Goal: Task Accomplishment & Management: Use online tool/utility

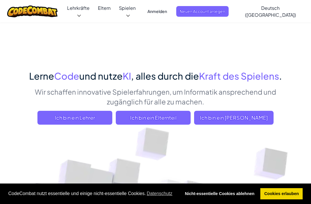
click at [255, 114] on span "Ich bin ein [PERSON_NAME]" at bounding box center [233, 118] width 79 height 14
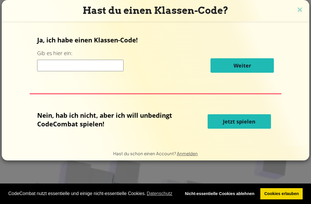
click at [70, 68] on input at bounding box center [80, 66] width 86 height 12
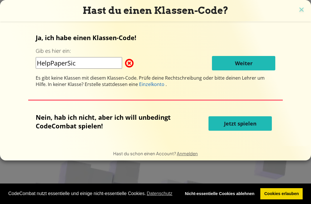
type input "HelpPaperSick"
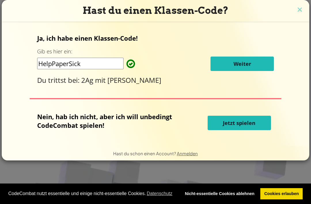
click at [262, 71] on button "Weiter" at bounding box center [242, 63] width 63 height 14
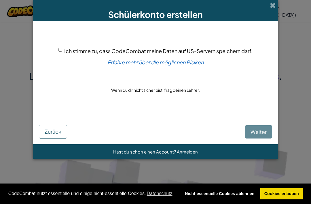
click at [58, 52] on input "Ich stimme zu, dass CodeCombat meine Daten auf US-Servern speichern darf." at bounding box center [60, 50] width 4 height 4
checkbox input "true"
click at [263, 131] on span "Weiter" at bounding box center [259, 131] width 16 height 7
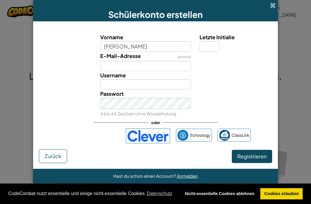
type input "[PERSON_NAME]"
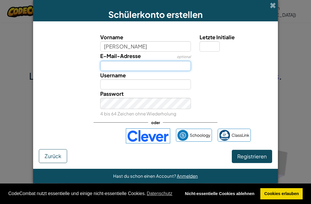
click at [166, 67] on input "E-Mail-Adresse" at bounding box center [145, 66] width 91 height 10
type input "[PERSON_NAME]"
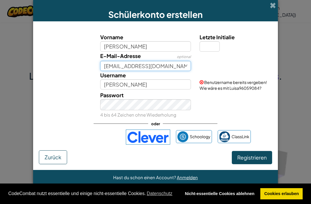
type input "[EMAIL_ADDRESS][DOMAIN_NAME]"
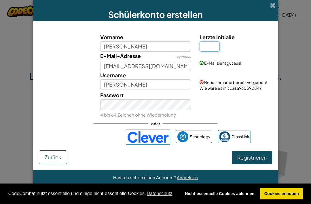
click at [217, 49] on input "Letzte Initialie" at bounding box center [210, 46] width 20 height 10
type input "a"
click at [236, 90] on span "Benutzername bereits vergeben! Wie wäre es mit LuisaA10925321?" at bounding box center [233, 84] width 67 height 11
click at [241, 89] on span "Benutzername bereits vergeben! Wie wäre es mit LuisaA10925321?" at bounding box center [233, 84] width 67 height 11
click at [239, 89] on span "Benutzername bereits vergeben! Wie wäre es mit LuisaA10925321?" at bounding box center [233, 84] width 67 height 11
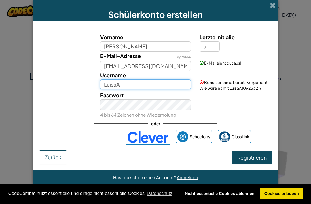
click at [167, 89] on input "LuisaA" at bounding box center [145, 84] width 91 height 10
type input "LuisaA10925321"
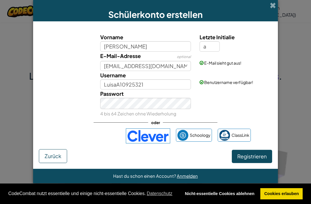
click at [259, 159] on span "Registrieren" at bounding box center [251, 156] width 29 height 7
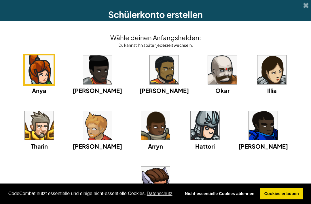
click at [170, 166] on img at bounding box center [155, 180] width 29 height 29
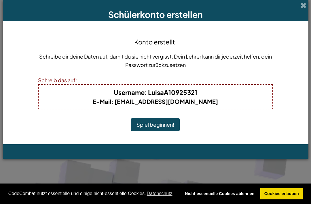
click at [163, 124] on button "Spiel beginnen!" at bounding box center [155, 124] width 49 height 13
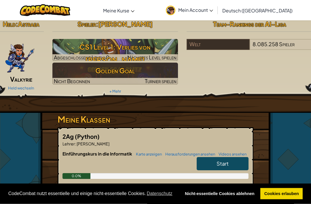
scroll to position [5, 0]
click at [242, 158] on link "Start" at bounding box center [223, 163] width 52 height 13
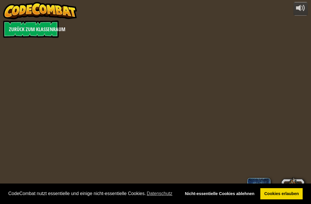
select select "de-DE"
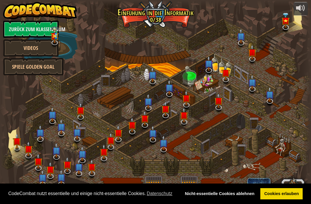
select select "de-DE"
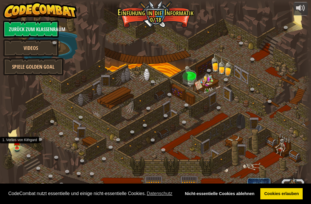
click at [14, 146] on img at bounding box center [17, 141] width 8 height 13
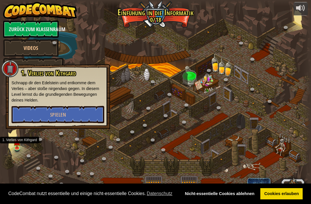
click at [33, 116] on button "Spielen" at bounding box center [58, 114] width 93 height 17
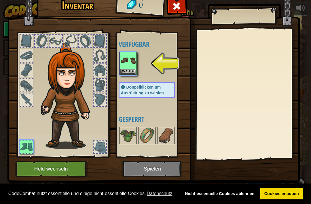
click at [134, 62] on img at bounding box center [128, 60] width 16 height 16
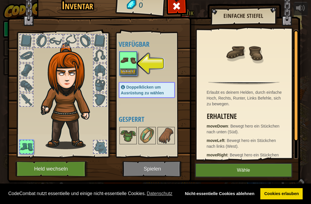
click at [271, 172] on button "Wähle" at bounding box center [243, 170] width 97 height 14
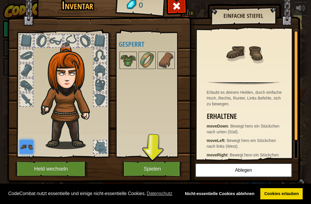
click at [29, 141] on img at bounding box center [27, 147] width 14 height 14
click at [21, 99] on div at bounding box center [26, 99] width 13 height 13
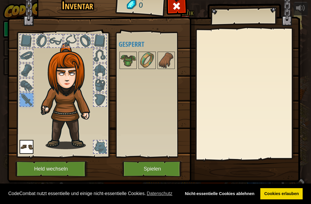
click at [126, 63] on img at bounding box center [128, 60] width 16 height 16
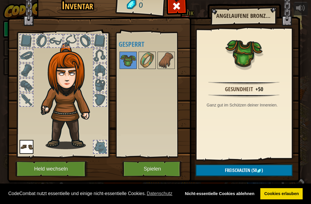
click at [24, 88] on div at bounding box center [26, 85] width 13 height 13
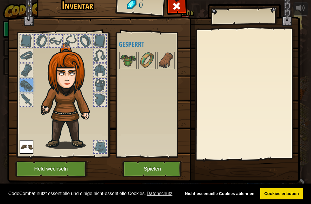
click at [25, 67] on div at bounding box center [26, 70] width 13 height 13
click at [161, 166] on button "Spielen" at bounding box center [152, 169] width 60 height 16
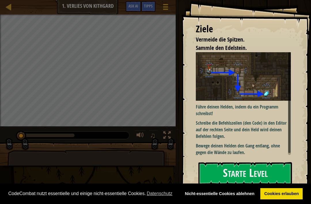
click at [272, 165] on button "Starte Level" at bounding box center [245, 173] width 94 height 23
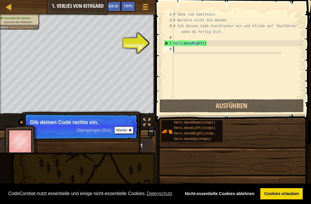
scroll to position [3, 0]
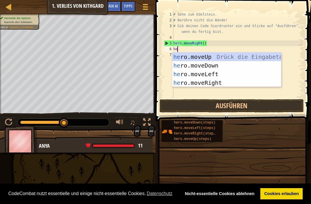
type textarea "her"
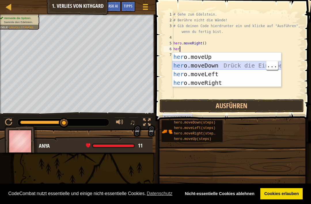
click at [253, 66] on div "her o.moveUp Drück die Eingabetaste her o.moveDown Drück die Eingabetaste her o…" at bounding box center [226, 78] width 109 height 52
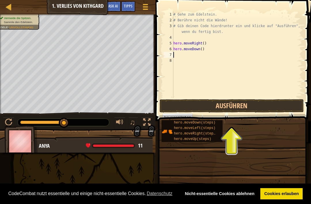
click at [247, 103] on button "Ausführen" at bounding box center [232, 105] width 144 height 13
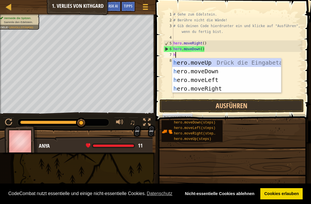
type textarea "her"
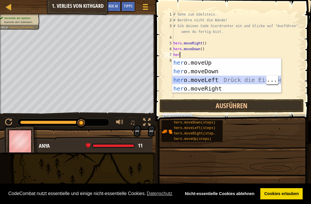
click at [220, 79] on div "her o.moveUp Drück die Eingabetaste her o.moveDown Drück die Eingabetaste her o…" at bounding box center [226, 84] width 109 height 52
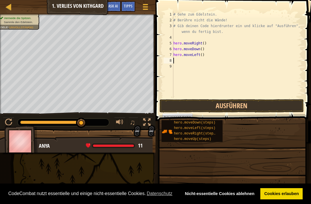
click at [233, 105] on button "Ausführen" at bounding box center [232, 105] width 144 height 13
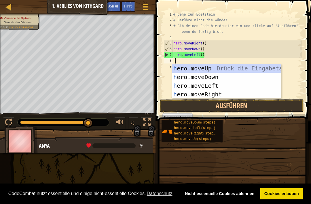
type textarea "her"
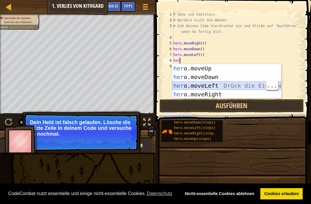
click at [220, 88] on div "her o.moveUp Drück die Eingabetaste her o.moveDown Drück die Eingabetaste her o…" at bounding box center [226, 90] width 109 height 52
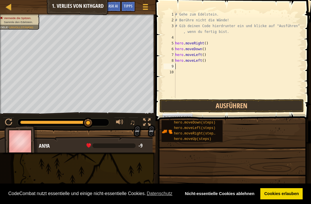
click at [234, 108] on button "Ausführen" at bounding box center [232, 105] width 144 height 13
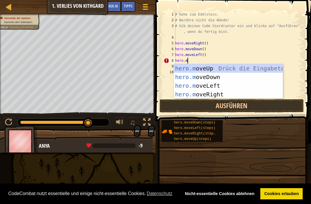
type textarea "hero.mo"
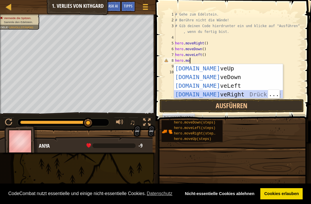
click at [239, 92] on div "hero.mo veUp Drück die Eingabetaste hero.mo veDown Drück die Eingabetaste hero.…" at bounding box center [228, 90] width 109 height 52
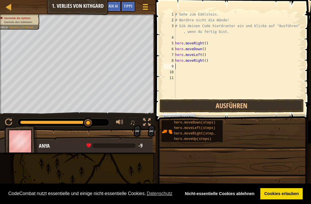
scroll to position [3, 0]
click at [236, 109] on button "Ausführen" at bounding box center [232, 105] width 144 height 13
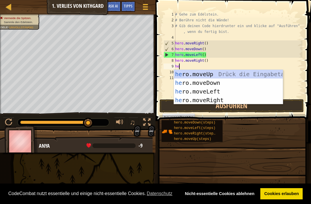
type textarea "her"
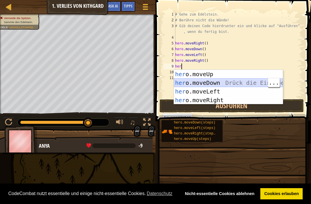
click at [223, 81] on div "her o.moveUp Drück die Eingabetaste her o.moveDown Drück die Eingabetaste her o…" at bounding box center [228, 96] width 109 height 52
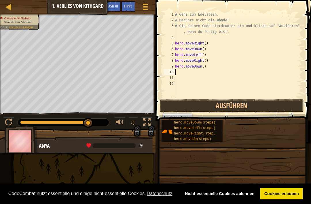
click at [223, 108] on button "Ausführen" at bounding box center [232, 105] width 144 height 13
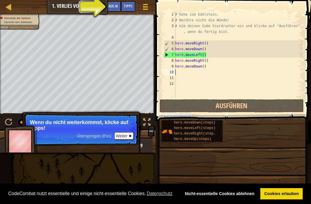
click at [132, 4] on span "Tipps" at bounding box center [128, 5] width 9 height 5
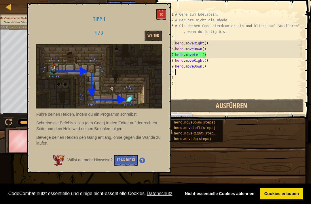
click at [122, 158] on button "Frag die KI" at bounding box center [126, 160] width 24 height 11
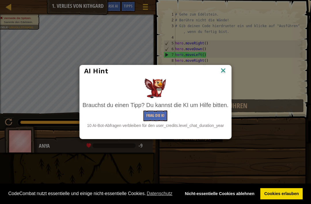
click at [227, 69] on img at bounding box center [222, 71] width 7 height 9
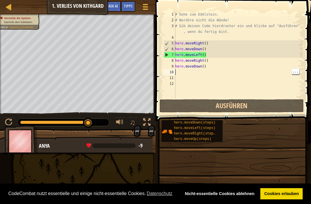
click at [258, 105] on button "Ausführen" at bounding box center [232, 105] width 144 height 13
click at [215, 53] on div "# Gehe zum Edelstein. # Berühre nicht die Wände! # Gib deinen Code hierdrunter …" at bounding box center [238, 61] width 128 height 98
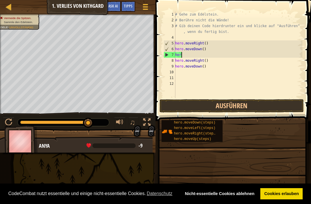
type textarea "h"
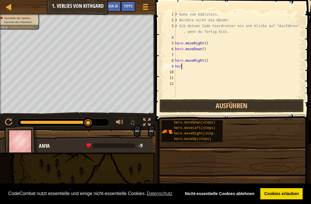
type textarea "h"
click at [236, 108] on button "Ausführen" at bounding box center [232, 105] width 144 height 13
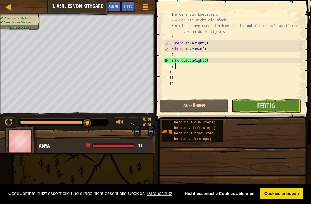
click at [267, 109] on span "Fertig" at bounding box center [266, 105] width 18 height 9
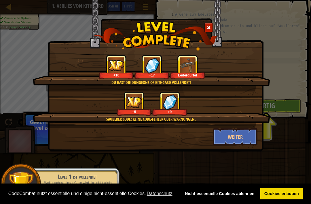
click at [248, 137] on button "Weiter" at bounding box center [235, 136] width 45 height 17
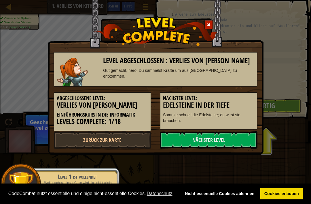
click at [253, 138] on link "Nächster Level" at bounding box center [209, 139] width 98 height 17
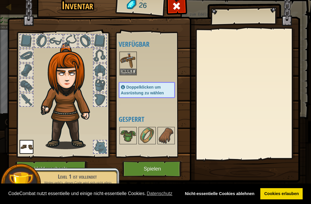
click at [172, 171] on button "Spielen" at bounding box center [152, 169] width 60 height 16
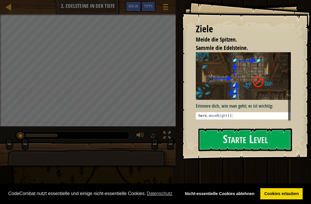
click at [265, 137] on button "Starte Level" at bounding box center [245, 139] width 94 height 23
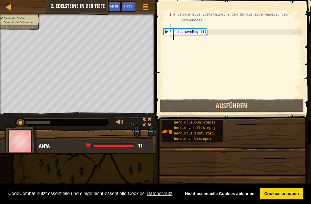
scroll to position [3, 0]
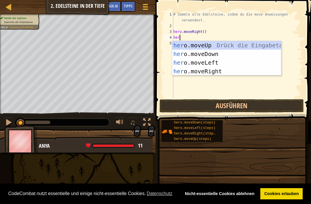
type textarea "hero"
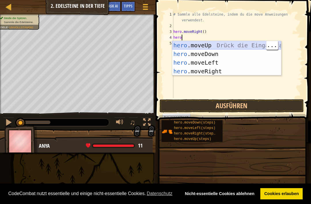
click at [223, 43] on div "hero .moveUp Drück die Eingabetaste hero .moveDown Drück die Eingabetaste hero …" at bounding box center [226, 67] width 109 height 52
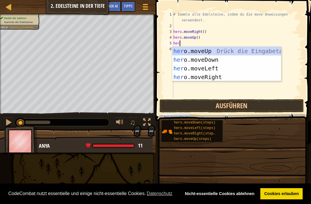
type textarea "hero"
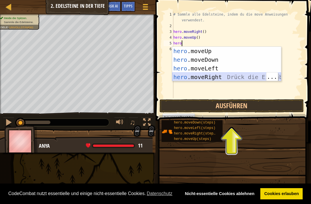
click at [224, 76] on div "hero .moveUp Drück die Eingabetaste hero .moveDown Drück die Eingabetaste hero …" at bounding box center [226, 73] width 109 height 52
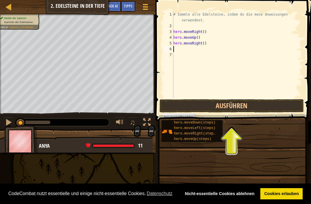
click at [236, 109] on button "Ausführen" at bounding box center [232, 105] width 144 height 13
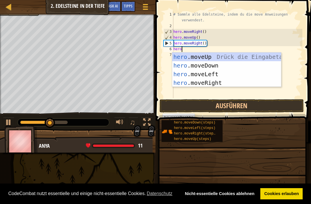
scroll to position [3, 1]
type textarea "heromo"
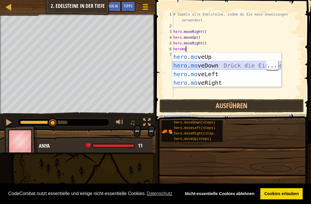
click at [222, 66] on div "hero . mo veUp Drück die Eingabetaste hero . mo veDown Drück die Eingabetaste h…" at bounding box center [226, 78] width 109 height 52
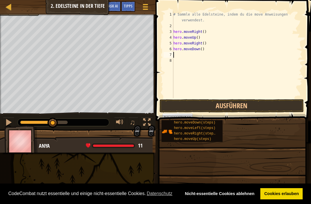
click at [280, 102] on button "Ausführen" at bounding box center [232, 105] width 144 height 13
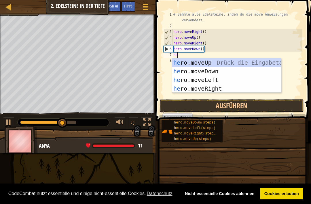
type textarea "her"
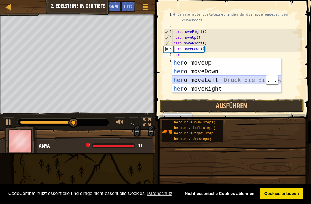
click at [239, 82] on div "her o.moveUp Drück die Eingabetaste her o.moveDown Drück die Eingabetaste her o…" at bounding box center [226, 84] width 109 height 52
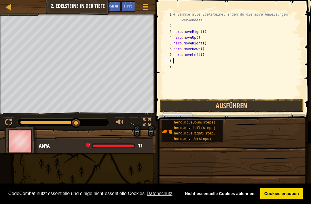
click at [294, 105] on button "Ausführen" at bounding box center [232, 105] width 144 height 13
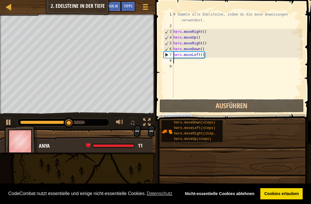
type textarea "h"
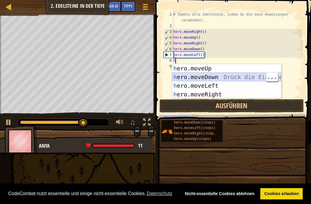
click at [251, 74] on div "h ero.moveUp Drück die Eingabetaste h ero.moveDown Drück die Eingabetaste h ero…" at bounding box center [226, 90] width 109 height 52
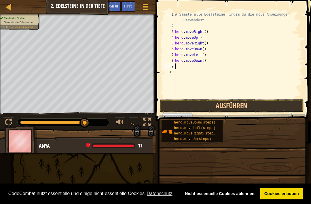
click at [243, 107] on button "Ausführen" at bounding box center [232, 105] width 144 height 13
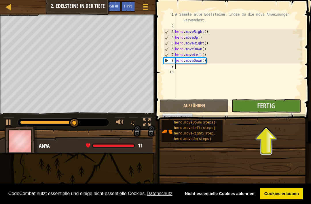
click at [287, 103] on button "Fertig" at bounding box center [266, 105] width 69 height 13
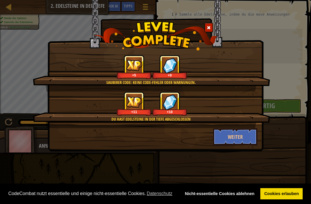
click at [252, 136] on button "Weiter" at bounding box center [235, 136] width 45 height 17
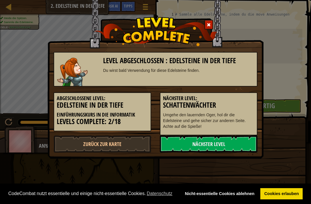
click at [247, 142] on link "Nächster Level" at bounding box center [209, 143] width 98 height 17
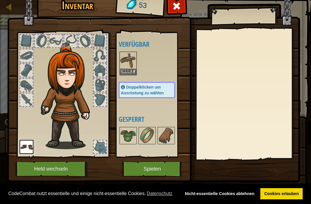
click at [161, 170] on button "Spielen" at bounding box center [152, 169] width 60 height 16
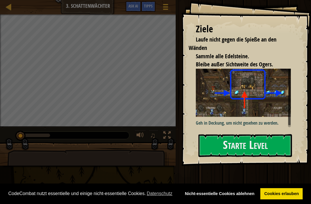
click at [264, 141] on button "Starte Level" at bounding box center [245, 145] width 94 height 23
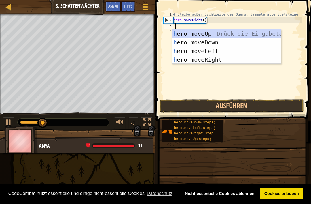
scroll to position [3, 0]
type textarea "her"
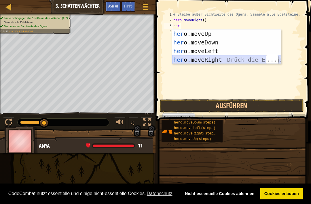
click at [221, 57] on div "her o.moveUp Drück die Eingabetaste her o.moveDown Drück die Eingabetaste her o…" at bounding box center [226, 55] width 109 height 52
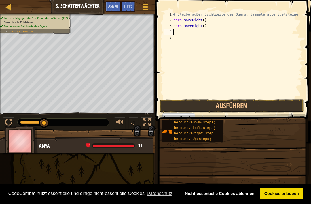
click at [266, 103] on button "Ausführen" at bounding box center [232, 105] width 144 height 13
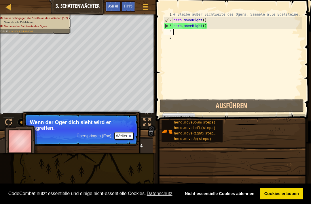
click at [275, 100] on button "Ausführen" at bounding box center [232, 105] width 144 height 13
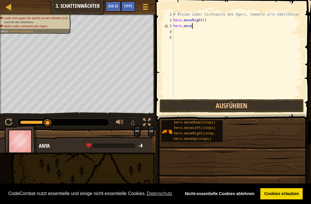
type textarea "hero.moveu"
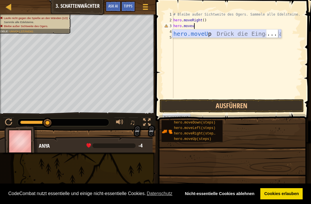
click at [228, 35] on div "hero.moveU p Drück die Eingabetaste" at bounding box center [226, 42] width 109 height 26
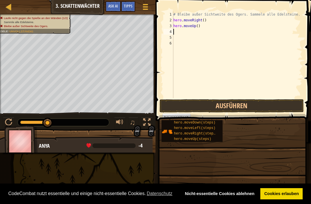
scroll to position [3, 0]
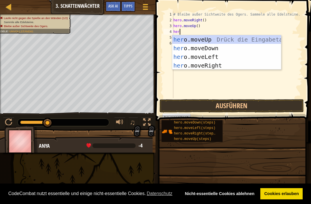
type textarea "hero"
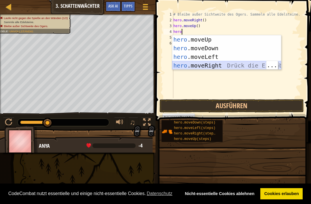
click at [224, 64] on div "hero .moveUp Drück die Eingabetaste hero .moveDown Drück die Eingabetaste hero …" at bounding box center [226, 61] width 109 height 52
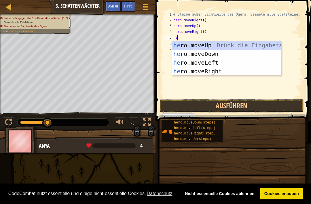
type textarea "her"
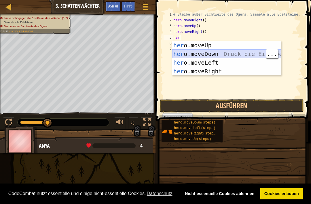
click at [218, 53] on div "her o.moveUp Drück die Eingabetaste her o.moveDown Drück die Eingabetaste her o…" at bounding box center [226, 67] width 109 height 52
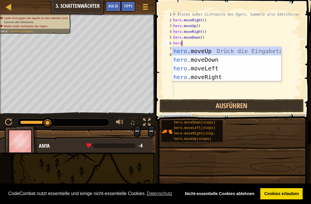
type textarea "herom"
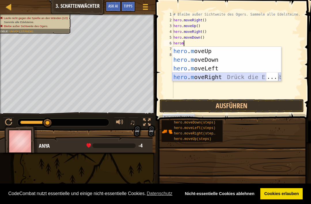
click at [233, 79] on div "hero . m oveUp Drück die Eingabetaste hero . m oveDown Drück die Eingabetaste h…" at bounding box center [226, 73] width 109 height 52
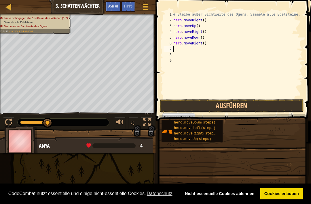
click at [228, 107] on button "Ausführen" at bounding box center [232, 105] width 144 height 13
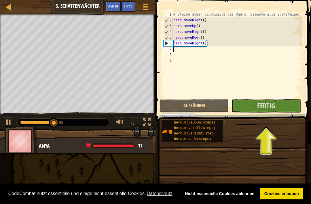
click at [287, 101] on button "Fertig" at bounding box center [266, 105] width 69 height 13
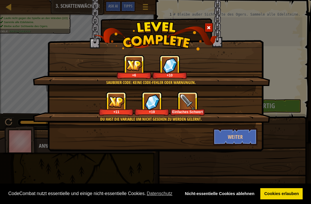
click at [247, 135] on button "Weiter" at bounding box center [235, 136] width 45 height 17
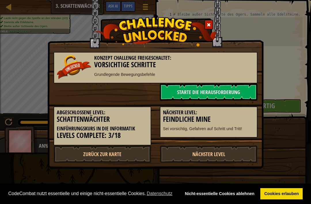
click at [241, 145] on link "Nächster Level" at bounding box center [209, 153] width 98 height 17
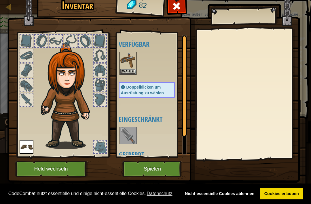
click at [161, 168] on button "Spielen" at bounding box center [152, 169] width 60 height 16
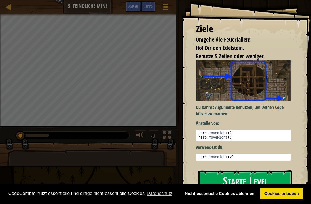
click at [264, 174] on button "Starte Level" at bounding box center [245, 181] width 94 height 23
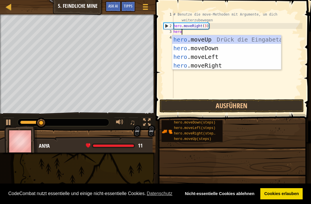
scroll to position [3, 0]
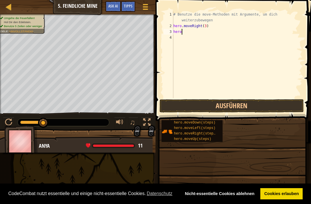
type textarea "hero."
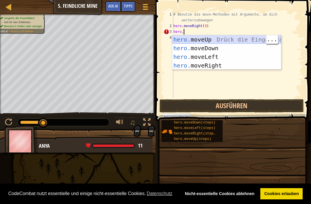
click at [221, 38] on div "hero. moveUp Drück die Eingabetaste hero. moveDown Drück die Eingabetaste hero.…" at bounding box center [226, 61] width 109 height 52
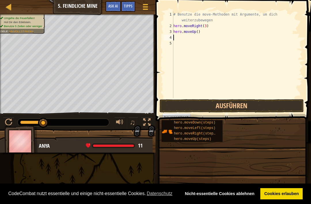
click at [257, 103] on button "Ausführen" at bounding box center [232, 105] width 144 height 13
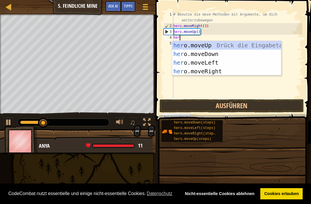
type textarea "hero"
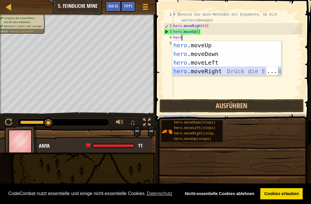
click at [217, 71] on div "hero .moveUp Drück die Eingabetaste hero .moveDown Drück die Eingabetaste hero …" at bounding box center [226, 67] width 109 height 52
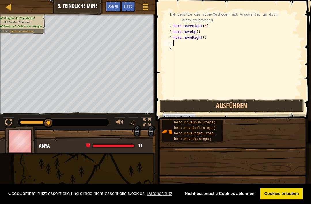
click at [281, 99] on button "Ausführen" at bounding box center [232, 105] width 144 height 13
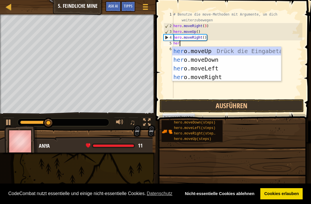
type textarea "hero"
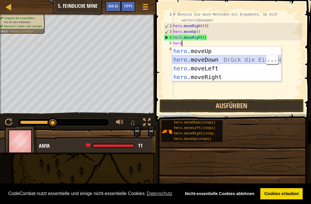
click at [223, 57] on div "hero .moveUp Drück die Eingabetaste hero .moveDown Drück die Eingabetaste hero …" at bounding box center [226, 73] width 109 height 52
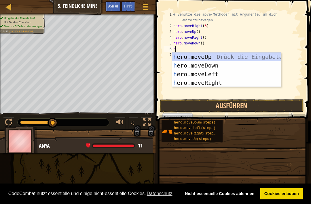
type textarea "he"
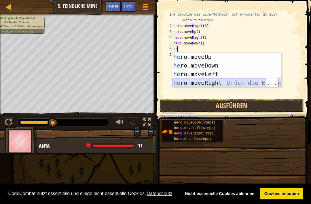
click at [216, 85] on div "he ro.moveUp Drück die Eingabetaste he ro.moveDown Drück die Eingabetaste he ro…" at bounding box center [226, 78] width 109 height 52
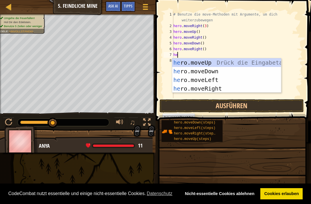
type textarea "her"
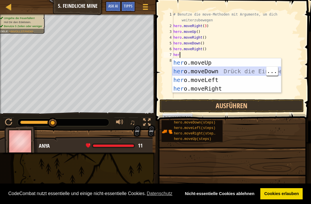
click at [229, 73] on div "her o.moveUp Drück die Eingabetaste her o.moveDown Drück die Eingabetaste her o…" at bounding box center [226, 84] width 109 height 52
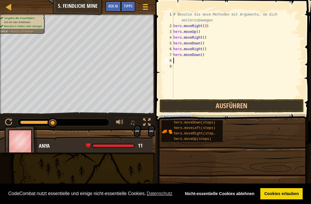
click at [229, 103] on button "Ausführen" at bounding box center [232, 105] width 144 height 13
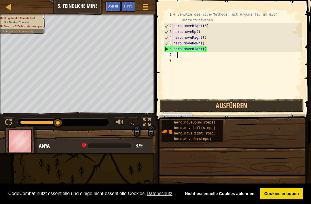
type textarea "h"
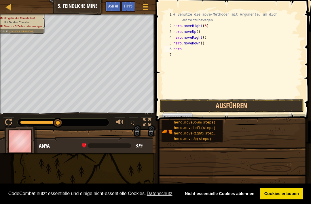
type textarea "h"
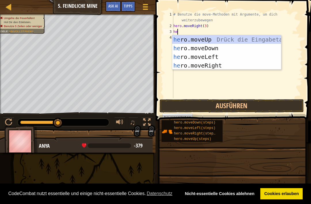
type textarea "her"
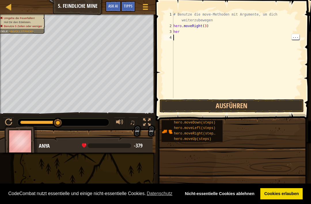
click at [213, 107] on button "Ausführen" at bounding box center [232, 105] width 144 height 13
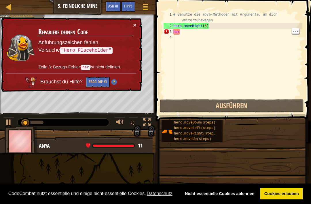
click at [196, 32] on div "# Benutze die move-Methoden mit Argumente, um dich weiterzubewegen hero . moveR…" at bounding box center [237, 64] width 130 height 104
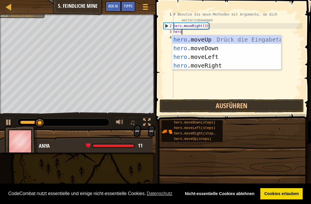
type textarea "hero."
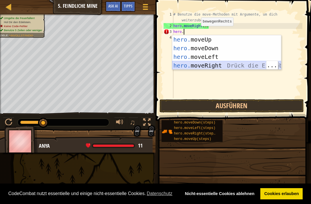
click at [225, 62] on div "hero. moveUp Drück die Eingabetaste hero. moveDown Drück die Eingabetaste hero.…" at bounding box center [226, 61] width 109 height 52
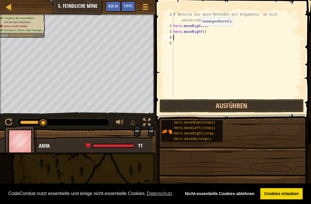
click at [231, 105] on button "Ausführen" at bounding box center [232, 105] width 144 height 13
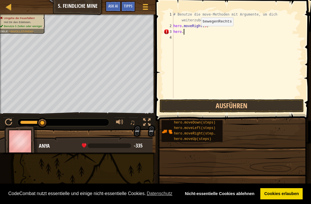
type textarea "hero.m"
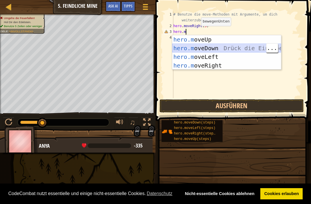
click at [212, 48] on div "hero.m oveUp Drück die Eingabetaste hero.m oveDown Drück die Eingabetaste hero.…" at bounding box center [226, 61] width 109 height 52
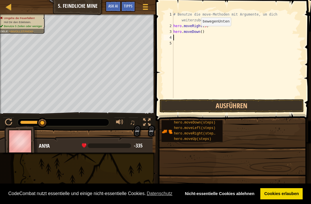
click at [224, 108] on button "Ausführen" at bounding box center [232, 105] width 144 height 13
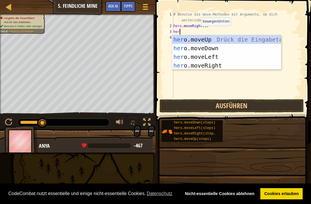
type textarea "hero"
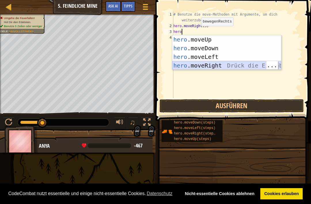
click at [227, 66] on div "hero .moveUp Drück die Eingabetaste hero .moveDown Drück die Eingabetaste hero …" at bounding box center [226, 61] width 109 height 52
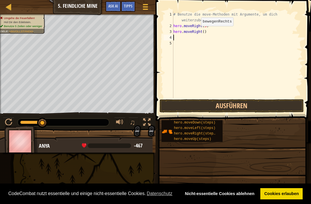
click at [234, 107] on button "Ausführen" at bounding box center [232, 105] width 144 height 13
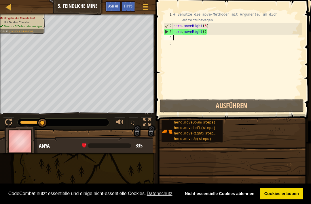
click at [228, 22] on div "# Benutze die move-Methoden mit Argumente, um dich weiterzubewegen hero . moveR…" at bounding box center [237, 64] width 130 height 104
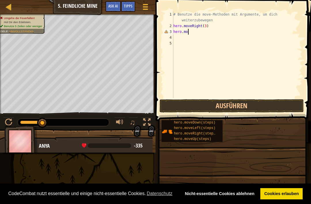
scroll to position [3, 1]
type textarea "hero.moveu"
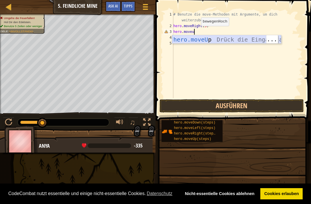
click at [251, 40] on div "hero.moveU p Drück die Eingabetaste" at bounding box center [226, 48] width 109 height 26
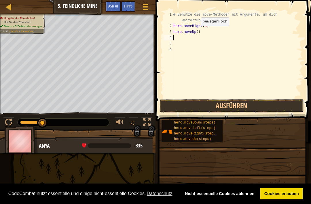
click at [237, 108] on button "Ausführen" at bounding box center [232, 105] width 144 height 13
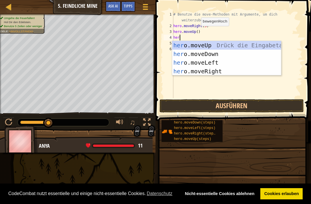
type textarea "hero"
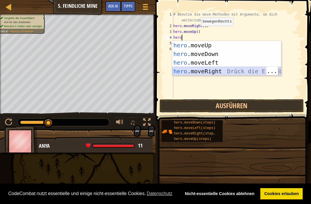
click at [228, 69] on div "hero .moveUp Drück die Eingabetaste hero .moveDown Drück die Eingabetaste hero …" at bounding box center [226, 67] width 109 height 52
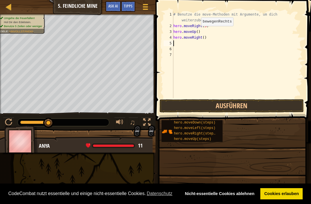
click at [261, 103] on button "Ausführen" at bounding box center [232, 105] width 144 height 13
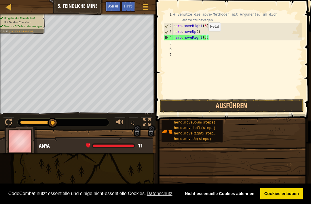
scroll to position [3, 3]
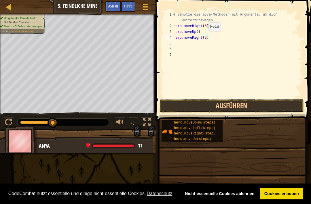
click at [237, 108] on button "Ausführen" at bounding box center [232, 105] width 144 height 13
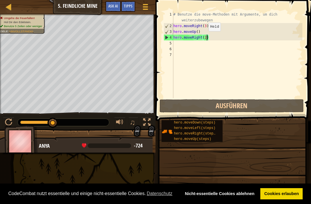
click at [265, 109] on button "Ausführen" at bounding box center [232, 105] width 144 height 13
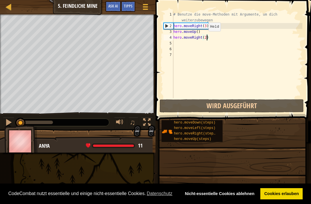
click at [268, 105] on button "Wird ausgeführt" at bounding box center [232, 105] width 144 height 13
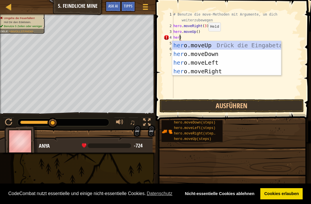
scroll to position [3, 1]
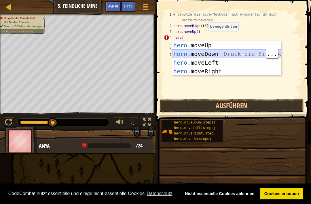
click at [221, 55] on div "hero .moveUp Drück die Eingabetaste hero .moveDown Drück die Eingabetaste hero …" at bounding box center [226, 67] width 109 height 52
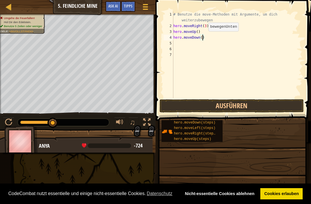
click at [203, 110] on button "Ausführen" at bounding box center [232, 105] width 144 height 13
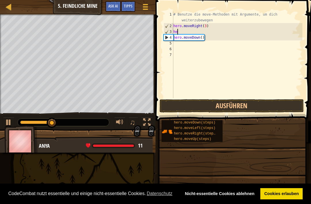
scroll to position [3, 0]
type textarea "h"
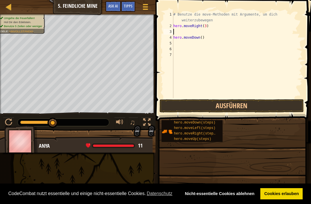
click at [255, 105] on button "Ausführen" at bounding box center [232, 105] width 144 height 13
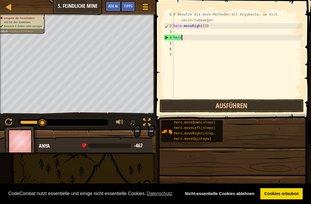
type textarea "h"
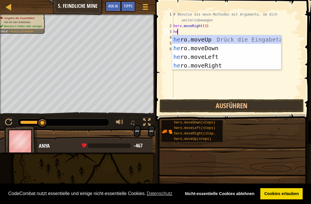
type textarea "her"
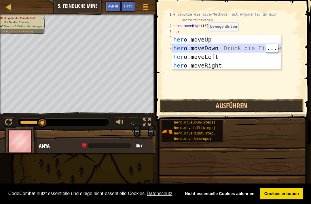
click at [225, 48] on div "her o.moveUp Drück die Eingabetaste her o.moveDown Drück die Eingabetaste her o…" at bounding box center [226, 61] width 109 height 52
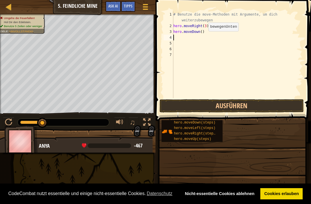
click at [229, 107] on button "Ausführen" at bounding box center [232, 105] width 144 height 13
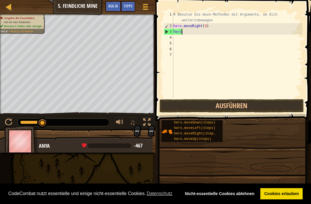
type textarea "h"
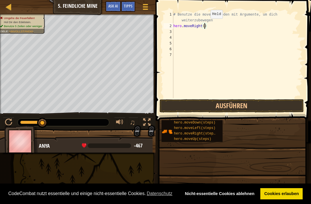
type textarea "hero.moveRight(4)"
click at [269, 102] on button "Ausführen" at bounding box center [232, 105] width 144 height 13
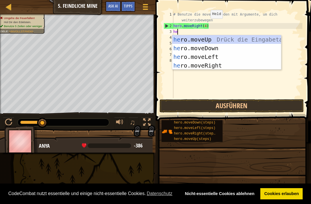
type textarea "her"
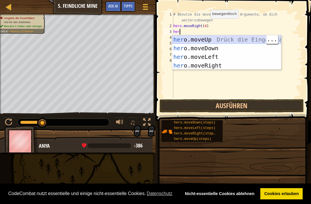
click at [223, 40] on div "her o.moveUp Drück die Eingabetaste her o.moveDown Drück die Eingabetaste her o…" at bounding box center [226, 61] width 109 height 52
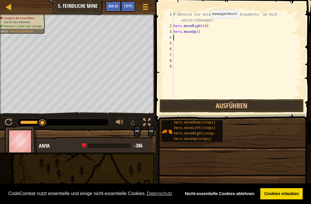
click at [251, 101] on button "Ausführen" at bounding box center [232, 105] width 144 height 13
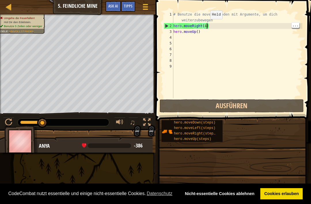
click at [206, 25] on div "# Benutze die move-Methoden mit Argumente, um dich weiterzubewegen hero . moveR…" at bounding box center [237, 64] width 130 height 104
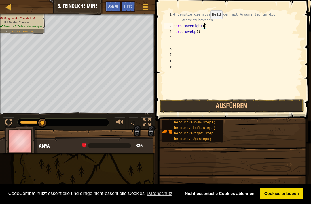
scroll to position [3, 3]
type textarea "hero.moveRight(3)"
click at [252, 102] on button "Ausführen" at bounding box center [232, 105] width 144 height 13
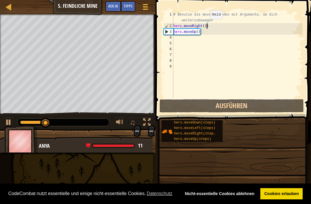
scroll to position [3, 0]
click at [192, 36] on div "# Benutze die move-Methoden mit Argumente, um dich weiterzubewegen hero . moveR…" at bounding box center [237, 64] width 130 height 104
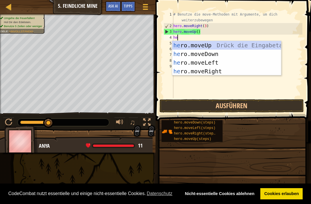
type textarea "her"
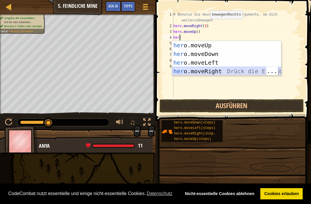
click at [235, 68] on div "her o.moveUp Drück die Eingabetaste her o.moveDown Drück die Eingabetaste her o…" at bounding box center [226, 67] width 109 height 52
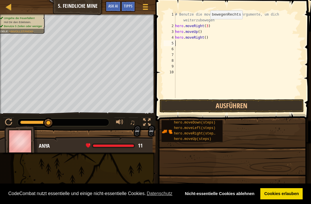
click at [233, 105] on button "Ausführen" at bounding box center [232, 105] width 144 height 13
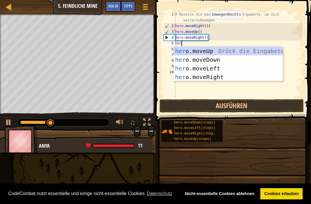
type textarea "hero"
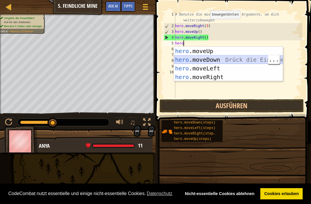
click at [227, 60] on div "hero .moveUp Drück die Eingabetaste hero .moveDown Drück die Eingabetaste hero …" at bounding box center [228, 73] width 109 height 52
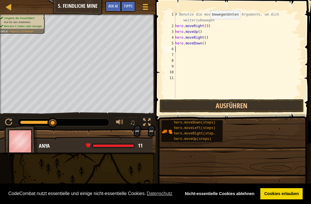
click at [254, 106] on button "Ausführen" at bounding box center [232, 105] width 144 height 13
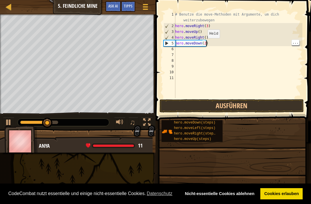
scroll to position [3, 3]
click at [246, 102] on button "Ausführen" at bounding box center [232, 105] width 144 height 13
type textarea "hero.moveDown(3)"
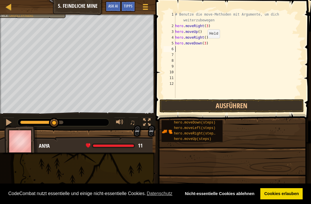
click at [277, 102] on button "Ausführen" at bounding box center [232, 105] width 144 height 13
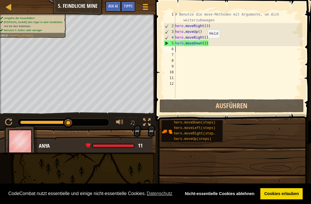
type textarea "hero.moveRight(3)"
click at [219, 49] on div "# Benutze die move-Methoden mit Argumente, um dich weiterzubewegen hero . moveR…" at bounding box center [238, 64] width 128 height 104
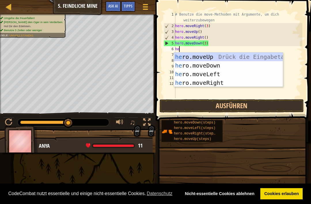
type textarea "her"
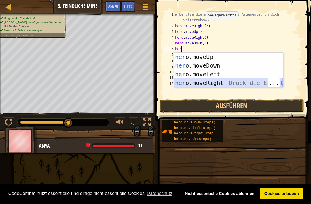
click at [237, 84] on div "her o.moveUp Drück die Eingabetaste her o.moveDown Drück die Eingabetaste her o…" at bounding box center [228, 78] width 109 height 52
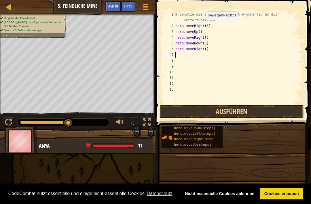
click at [231, 107] on button "Ausführen" at bounding box center [232, 111] width 144 height 13
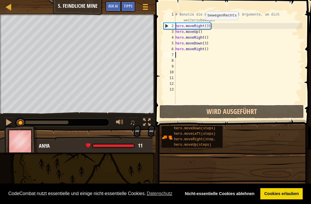
click at [227, 112] on button "Wird ausgeführt" at bounding box center [232, 111] width 144 height 13
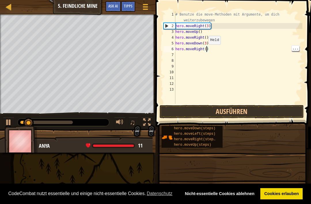
scroll to position [3, 3]
type textarea "hero.moveRight(2)"
click at [246, 111] on button "Ausführen" at bounding box center [232, 111] width 144 height 13
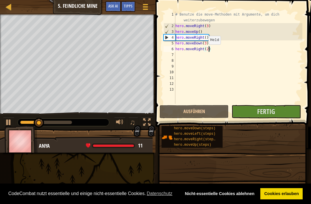
click at [279, 110] on button "Fertig" at bounding box center [266, 111] width 69 height 13
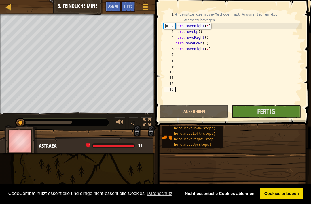
click at [290, 109] on button "Fertig" at bounding box center [266, 111] width 69 height 13
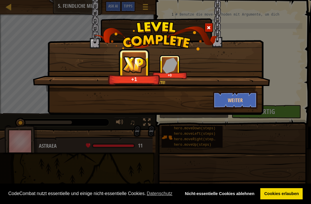
click at [243, 99] on button "Weiter" at bounding box center [235, 99] width 45 height 17
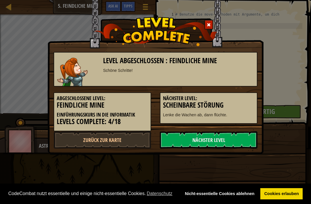
click at [238, 137] on link "Nächster Level" at bounding box center [209, 139] width 98 height 17
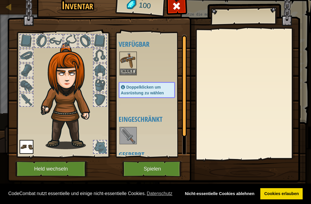
click at [175, 171] on button "Spielen" at bounding box center [152, 169] width 60 height 16
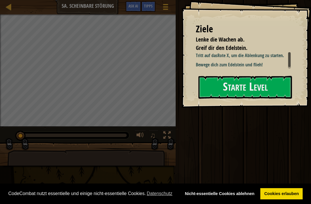
click at [270, 86] on button "Starte Level" at bounding box center [245, 87] width 94 height 23
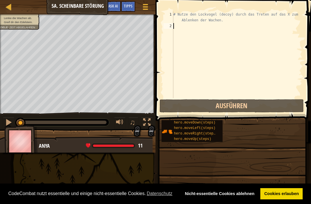
scroll to position [3, 0]
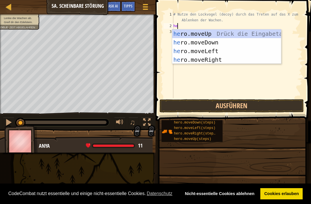
type textarea "her"
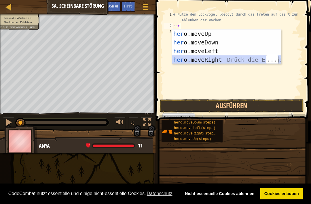
click at [228, 60] on div "her o.moveUp Drück die Eingabetaste her o.moveDown Drück die Eingabetaste her o…" at bounding box center [226, 55] width 109 height 52
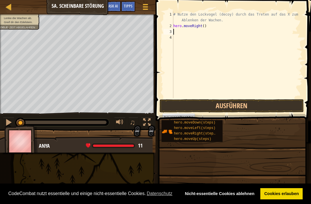
click at [216, 106] on button "Ausführen" at bounding box center [232, 105] width 144 height 13
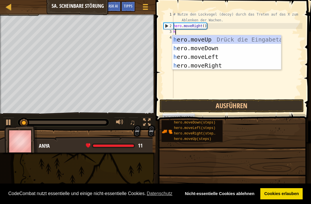
type textarea "her"
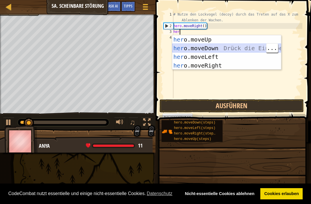
click at [226, 47] on div "her o.moveUp Drück die Eingabetaste her o.moveDown Drück die Eingabetaste her o…" at bounding box center [226, 61] width 109 height 52
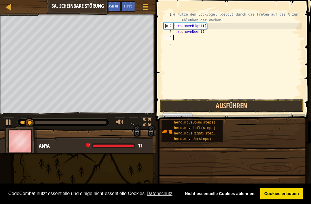
click at [226, 104] on button "Ausführen" at bounding box center [232, 105] width 144 height 13
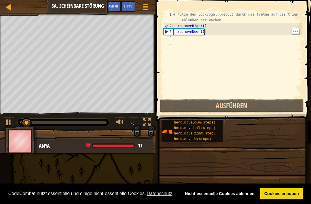
click at [204, 33] on div "# Nutze den Lockvogel (decoy) durch das Treten auf das X zum Ablenken der Wache…" at bounding box center [237, 64] width 130 height 104
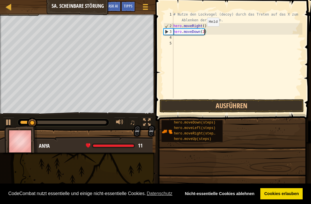
type textarea "hero.moveDown(2)"
click at [222, 107] on button "Ausführen" at bounding box center [232, 105] width 144 height 13
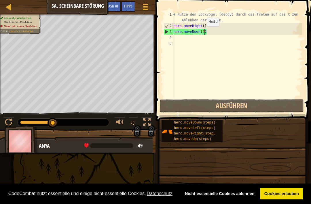
scroll to position [3, 0]
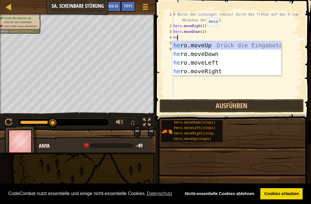
type textarea "her"
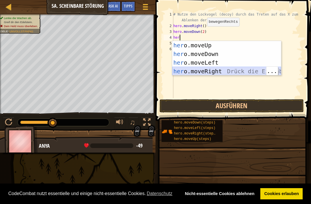
click at [224, 71] on div "her o.moveUp Drück die Eingabetaste her o.moveDown Drück die Eingabetaste her o…" at bounding box center [226, 67] width 109 height 52
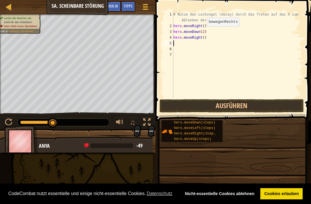
click at [229, 110] on button "Ausführen" at bounding box center [232, 105] width 144 height 13
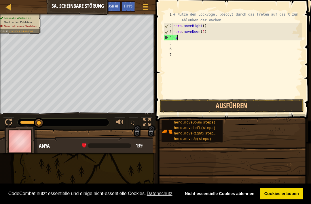
type textarea "h"
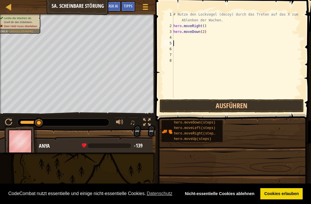
click at [263, 105] on button "Ausführen" at bounding box center [232, 105] width 144 height 13
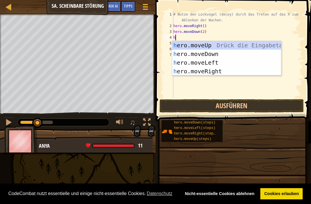
type textarea "her"
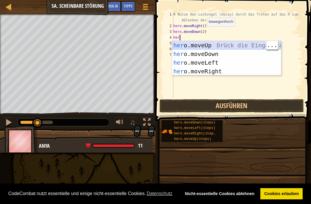
click at [230, 43] on div "her o.moveUp Drück die Eingabetaste her o.moveDown Drück die Eingabetaste her o…" at bounding box center [226, 67] width 109 height 52
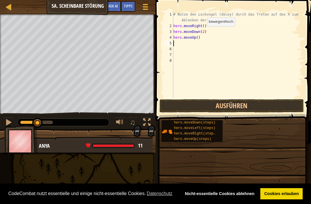
click at [220, 108] on button "Ausführen" at bounding box center [232, 105] width 144 height 13
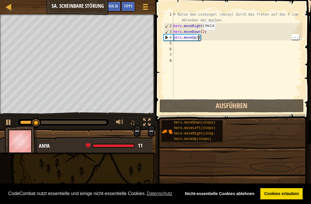
scroll to position [3, 2]
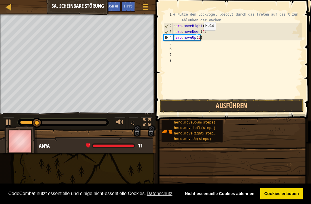
click at [252, 106] on button "Ausführen" at bounding box center [232, 105] width 144 height 13
type textarea "hero.moveUp(2)"
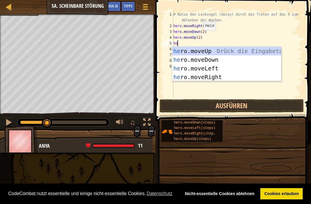
type textarea "her"
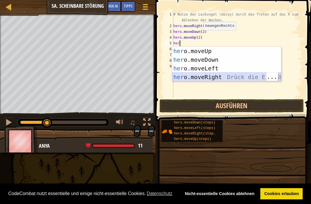
click at [228, 75] on div "her o.moveUp Drück die Eingabetaste her o.moveDown Drück die Eingabetaste her o…" at bounding box center [226, 73] width 109 height 52
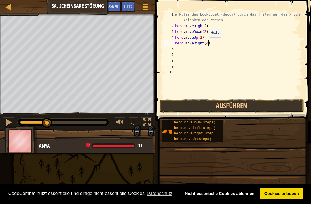
scroll to position [3, 3]
type textarea "hero.moveRight(4)"
click at [247, 103] on button "Ausführen" at bounding box center [232, 105] width 144 height 13
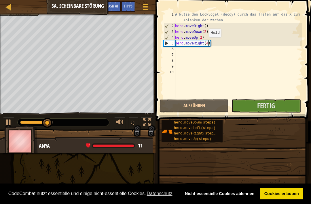
click at [295, 105] on button "Fertig" at bounding box center [266, 105] width 69 height 13
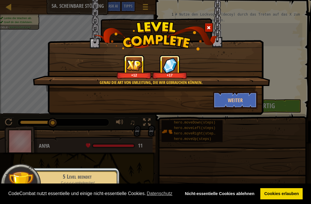
click at [238, 102] on button "Weiter" at bounding box center [235, 99] width 45 height 17
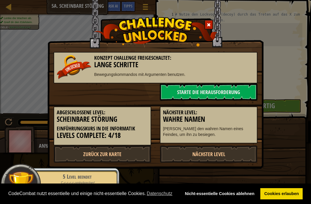
click at [238, 153] on link "Nächster Level" at bounding box center [209, 153] width 98 height 17
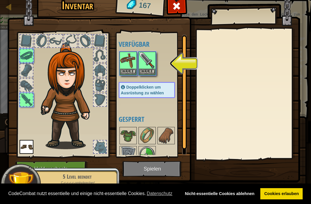
click at [150, 69] on button "Wähle" at bounding box center [147, 72] width 16 height 6
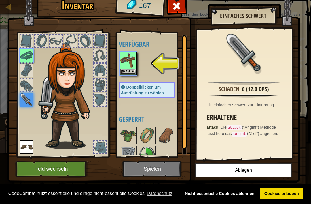
click at [126, 60] on img at bounding box center [128, 60] width 16 height 16
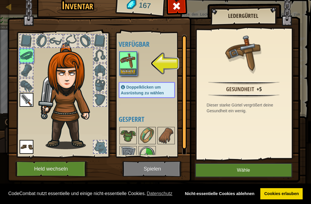
click at [228, 173] on button "Wähle" at bounding box center [243, 170] width 97 height 14
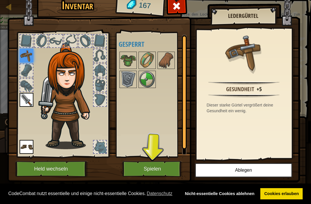
click at [161, 167] on button "Spielen" at bounding box center [152, 169] width 60 height 16
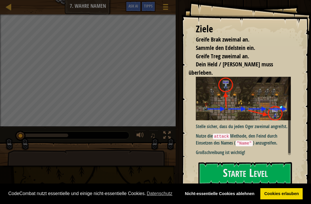
click at [264, 173] on button "Starte Level" at bounding box center [245, 173] width 94 height 23
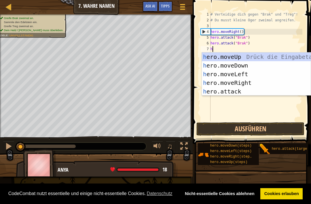
scroll to position [3, 0]
type textarea "her"
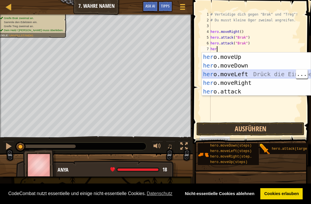
click at [255, 78] on div "her o.moveUp Drück die Eingabetaste her o.moveDown Drück die Eingabetaste her o…" at bounding box center [256, 82] width 109 height 60
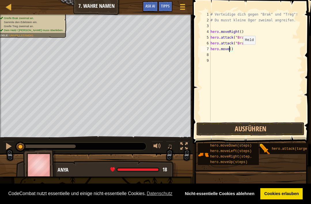
scroll to position [3, 2]
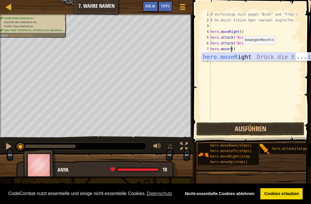
click at [268, 54] on div "hero.moveR ight Drück die Eingabetaste" at bounding box center [256, 65] width 109 height 26
type textarea "hero.moveRight"
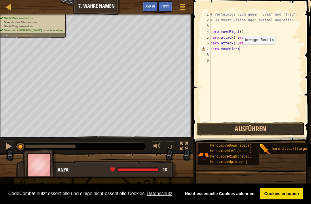
click at [273, 123] on button "Ausführen" at bounding box center [250, 128] width 108 height 13
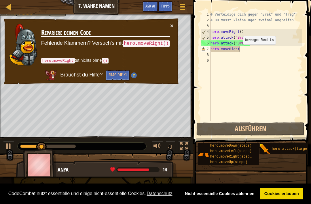
click at [170, 30] on td "Repariere deinen Code Fehlende Klammern? Versuch's mit hero.moveRight() hero.mo…" at bounding box center [105, 44] width 129 height 44
click at [173, 28] on button "×" at bounding box center [171, 25] width 3 height 6
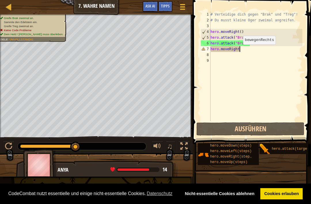
click at [275, 130] on button "Ausführen" at bounding box center [250, 128] width 108 height 13
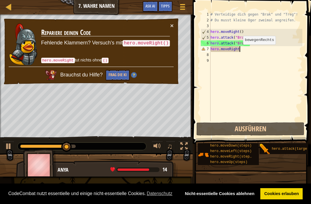
click at [173, 26] on button "×" at bounding box center [171, 25] width 3 height 6
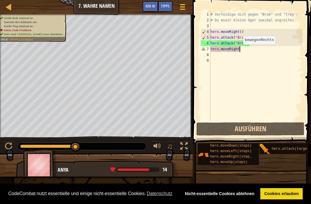
scroll to position [3, 0]
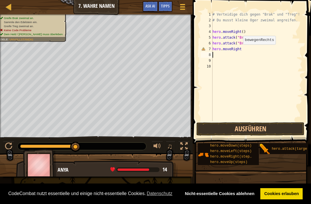
click at [283, 128] on button "Ausführen" at bounding box center [250, 128] width 108 height 13
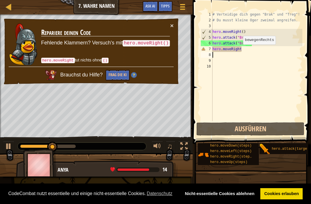
click at [170, 30] on td "Repariere deinen Code Fehlende Klammern? Versuch's mit hero.moveRight() hero.mo…" at bounding box center [105, 44] width 129 height 44
click at [171, 29] on button "×" at bounding box center [171, 25] width 3 height 6
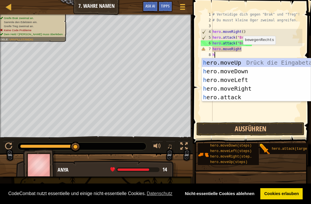
type textarea "her"
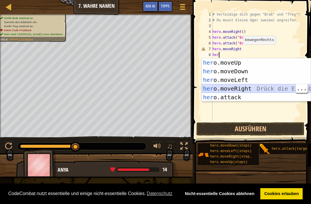
click at [249, 89] on div "her o.moveUp Drück die Eingabetaste her o.moveDown Drück die Eingabetaste her o…" at bounding box center [256, 88] width 109 height 60
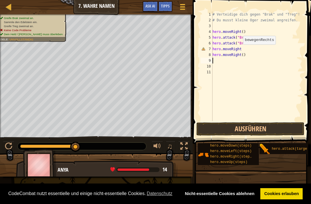
click at [279, 127] on button "Ausführen" at bounding box center [250, 128] width 108 height 13
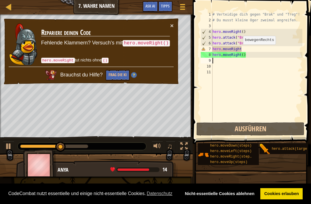
click at [171, 25] on button "×" at bounding box center [171, 25] width 3 height 6
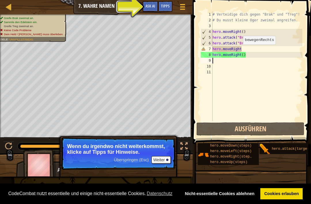
click at [173, 9] on div "Tipps" at bounding box center [165, 6] width 14 height 11
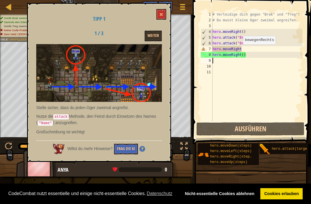
click at [166, 14] on button at bounding box center [161, 14] width 10 height 11
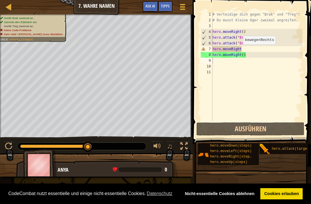
click at [240, 123] on button "Ausführen" at bounding box center [250, 128] width 108 height 13
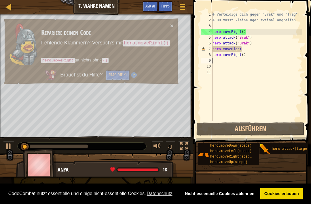
click at [235, 120] on div "# Verteidige dich gegen "Brak" und "Treg"! # Du musst kleine Oger zweimal angre…" at bounding box center [256, 72] width 91 height 121
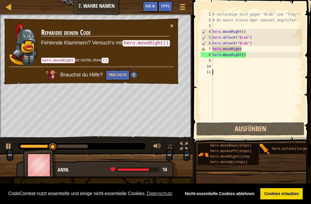
click at [172, 25] on button "×" at bounding box center [171, 25] width 3 height 6
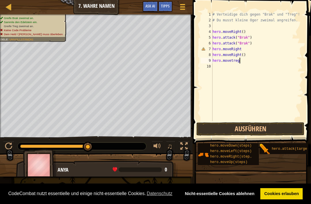
scroll to position [3, 2]
click at [275, 127] on button "Ausführen" at bounding box center [250, 128] width 108 height 13
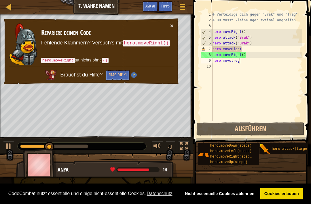
click at [173, 24] on button "×" at bounding box center [171, 26] width 3 height 6
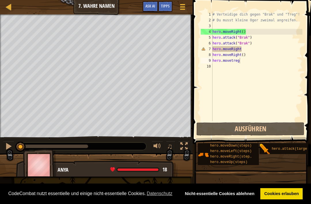
click at [219, 126] on button "Ausführen" at bounding box center [250, 128] width 108 height 13
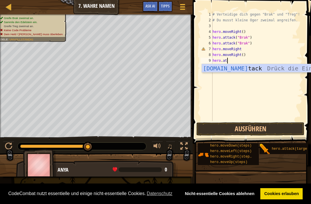
scroll to position [3, 1]
click at [274, 71] on div "hero.att ack Drück die Eingabetaste" at bounding box center [256, 77] width 109 height 26
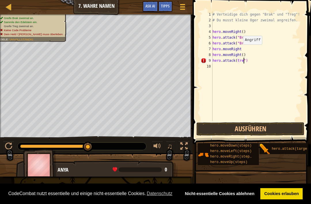
scroll to position [3, 3]
type textarea "hero.attack(treg")"
click at [280, 129] on button "Ausführen" at bounding box center [250, 128] width 108 height 13
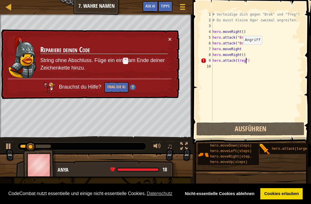
click at [168, 38] on button "×" at bounding box center [170, 40] width 4 height 6
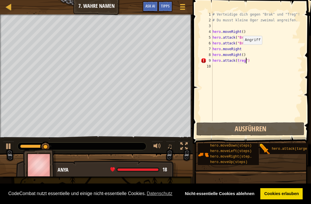
scroll to position [3, 0]
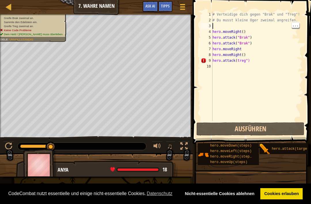
click at [250, 129] on button "Ausführen" at bounding box center [250, 128] width 108 height 13
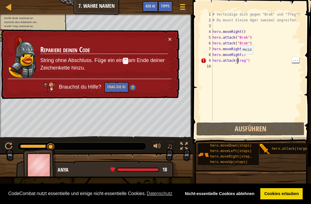
scroll to position [3, 2]
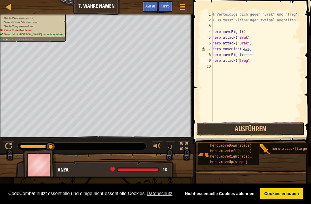
click at [258, 133] on button "Ausführen" at bounding box center [250, 128] width 108 height 13
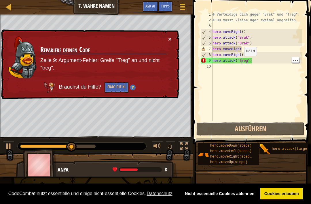
click at [242, 61] on div "# Verteidige dich gegen "Brak" und "Treg"! # Du musst kleine Oger zweimal angre…" at bounding box center [256, 72] width 91 height 121
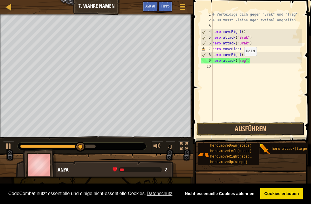
scroll to position [3, 3]
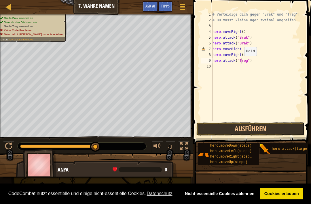
click at [282, 128] on button "Ausführen" at bounding box center [250, 128] width 108 height 13
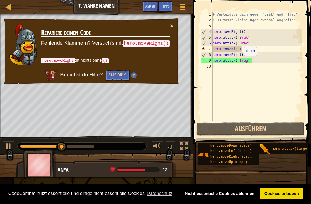
click at [171, 25] on button "×" at bounding box center [171, 26] width 3 height 6
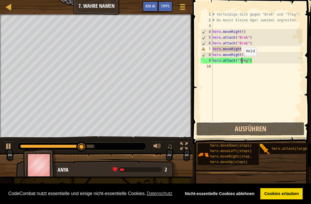
click at [262, 132] on button "Ausführen" at bounding box center [250, 128] width 108 height 13
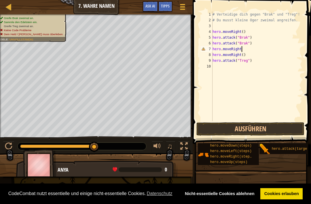
scroll to position [3, 2]
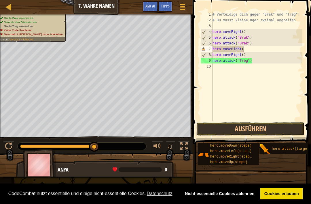
type textarea "hero.moveRight()"
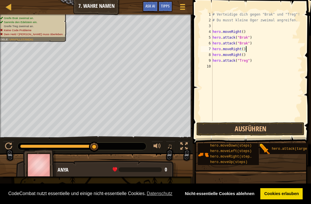
scroll to position [3, 0]
click at [281, 126] on button "Ausführen" at bounding box center [250, 128] width 108 height 13
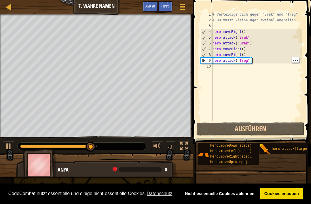
click at [264, 62] on div "# Verteidige dich gegen "Brak" und "Treg"! # Du musst kleine Oger zweimal angre…" at bounding box center [256, 72] width 91 height 121
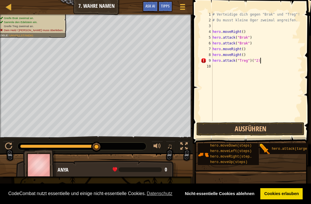
scroll to position [3, 4]
type textarea "hero.attack("Treg")("2)"
click at [282, 129] on button "Ausführen" at bounding box center [250, 128] width 108 height 13
